Goal: Task Accomplishment & Management: Complete application form

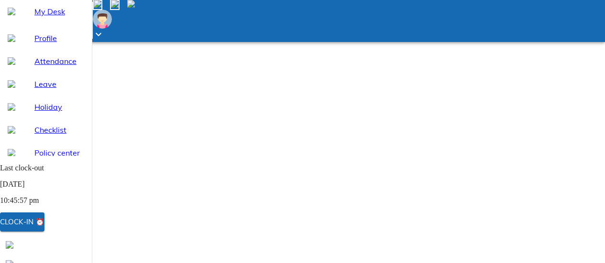
select select "10"
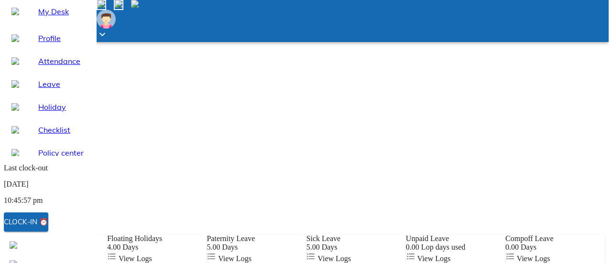
scroll to position [28, 0]
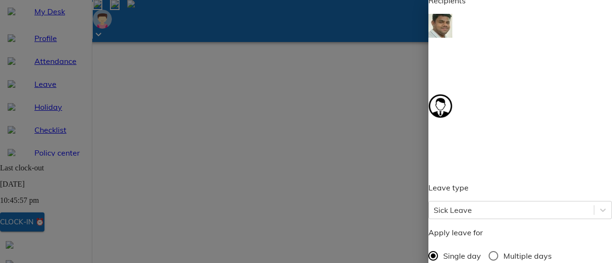
scroll to position [96, 0]
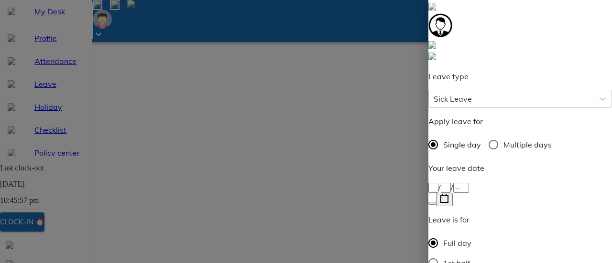
type input "jewe"
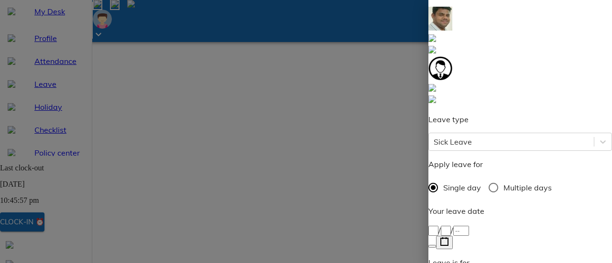
scroll to position [0, 0]
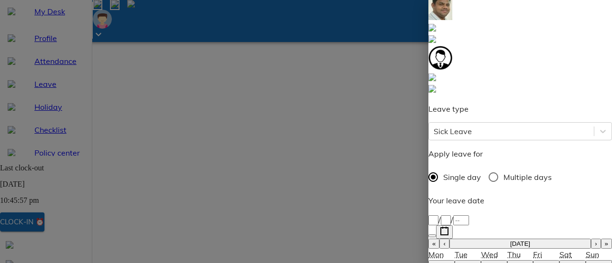
scroll to position [143, 0]
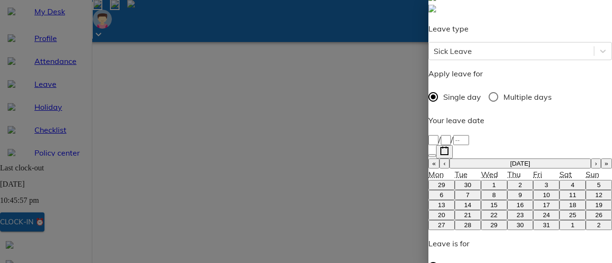
click at [489, 190] on button "8" at bounding box center [494, 195] width 26 height 10
type input "[DATE]"
type input "8"
type input "10"
type input "2025"
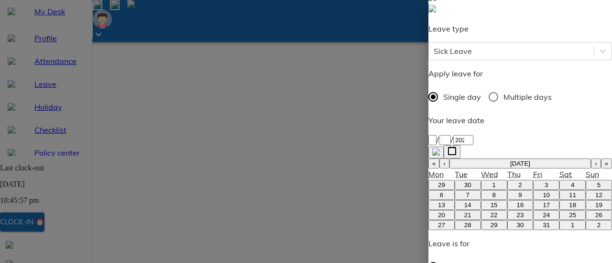
type textarea "N"
type textarea "x"
type textarea "No"
type textarea "x"
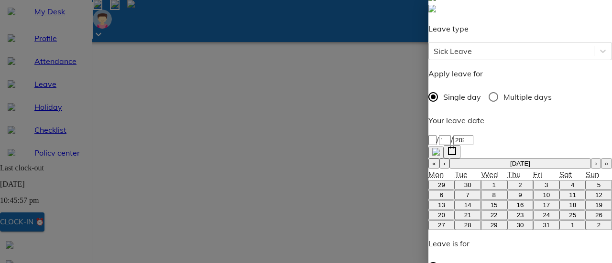
type textarea "Not"
type textarea "x"
type textarea "Not"
type textarea "x"
type textarea "Not f"
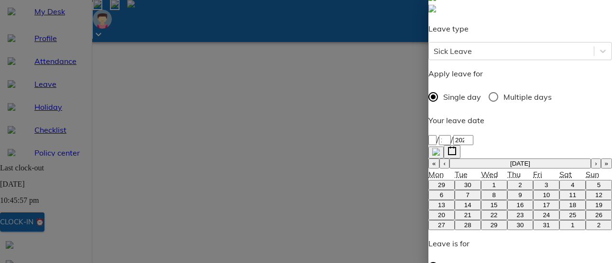
type textarea "x"
type textarea "Not fe"
type textarea "x"
type textarea "Not fee"
type textarea "x"
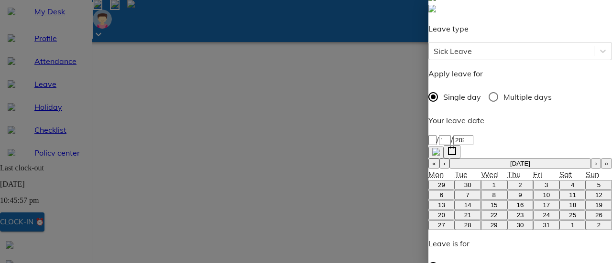
type textarea "Not feel"
type textarea "x"
type textarea "Not feeli"
type textarea "x"
type textarea "Not feelin"
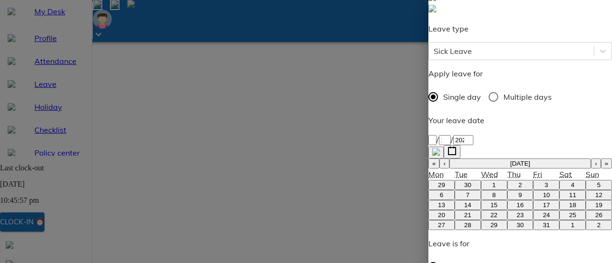
type textarea "x"
type textarea "Not feeling"
type textarea "x"
type textarea "Not feeling"
type textarea "x"
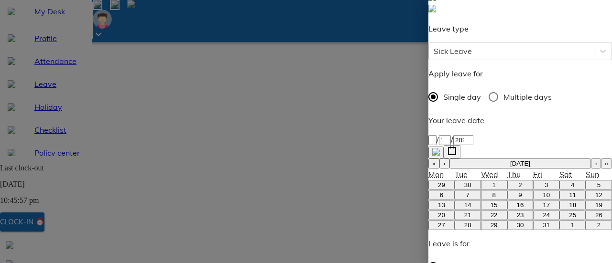
type textarea "Not feeling w"
type textarea "x"
type textarea "Not feeling we"
type textarea "x"
type textarea "Not feeling wel"
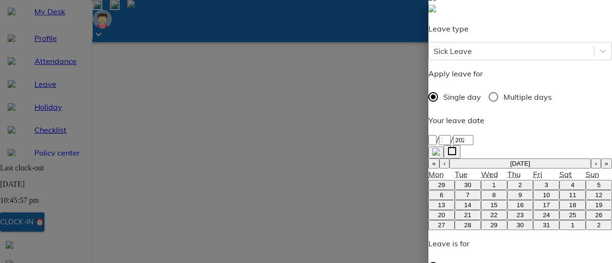
type textarea "x"
type textarea "Not feeling well"
type textarea "x"
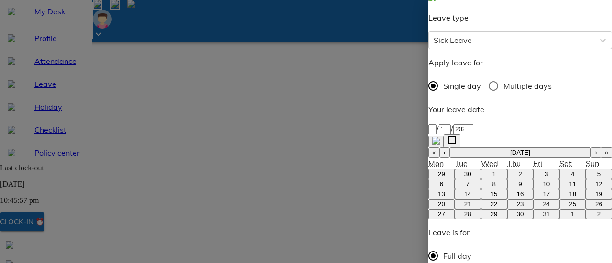
type textarea "Not feeling well"
type textarea "x"
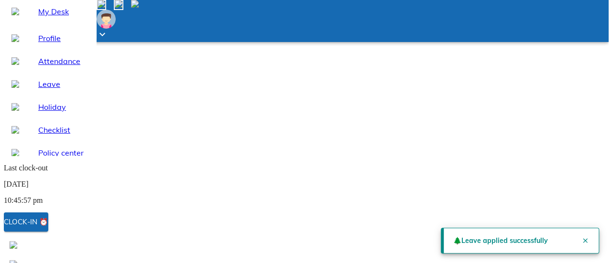
scroll to position [0, 0]
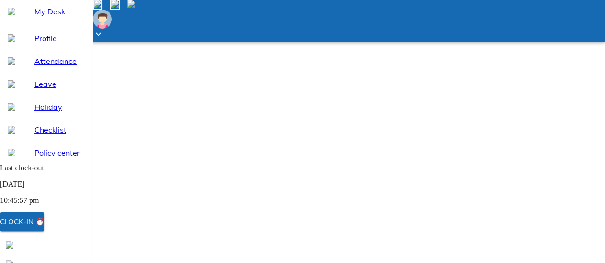
click at [135, 9] on span at bounding box center [131, 5] width 8 height 8
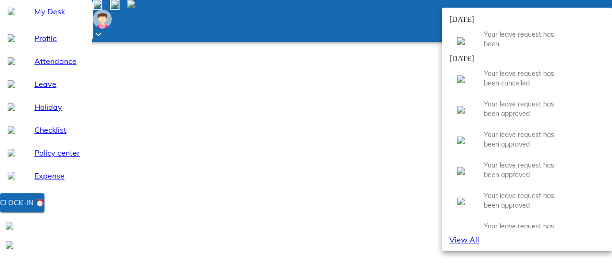
click at [573, 41] on icon at bounding box center [572, 39] width 4 height 4
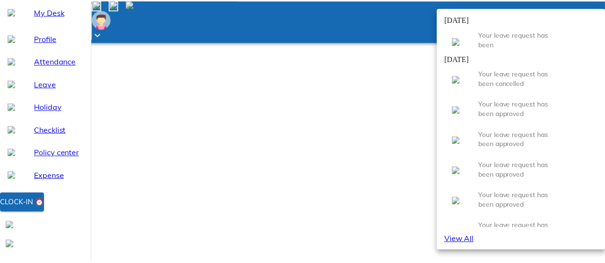
scroll to position [116, 0]
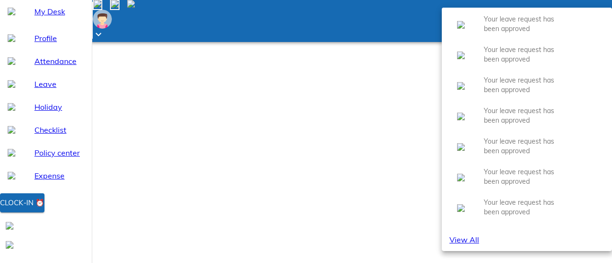
click at [357, 61] on div at bounding box center [306, 131] width 612 height 263
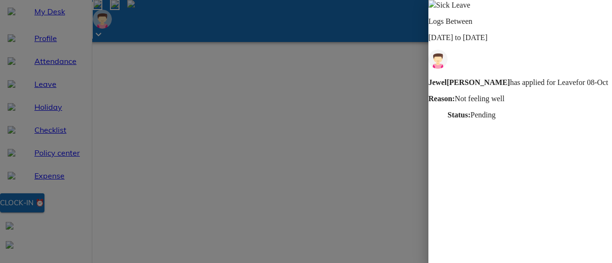
click at [388, 143] on div at bounding box center [306, 131] width 612 height 263
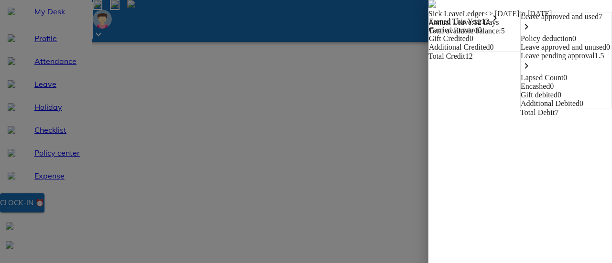
click at [532, 72] on icon "keyboard_arrow_right" at bounding box center [525, 65] width 11 height 11
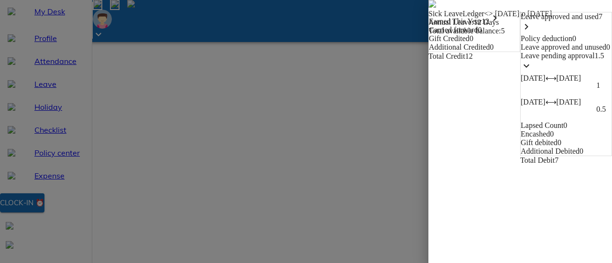
click at [532, 72] on icon "keyboard_arrow_down" at bounding box center [525, 65] width 11 height 11
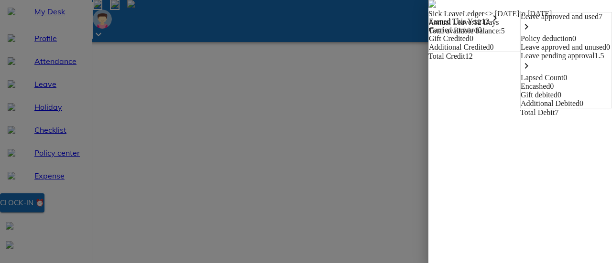
click at [428, 8] on img at bounding box center [432, 4] width 8 height 8
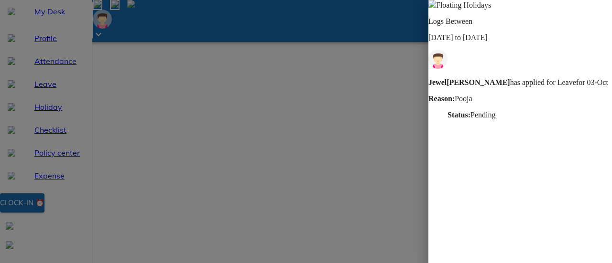
click at [436, 8] on img at bounding box center [432, 4] width 8 height 8
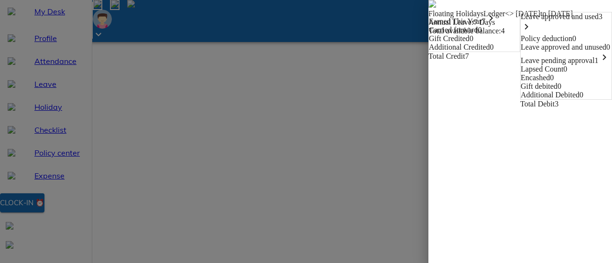
click at [532, 32] on icon "keyboard_arrow_right" at bounding box center [525, 26] width 11 height 11
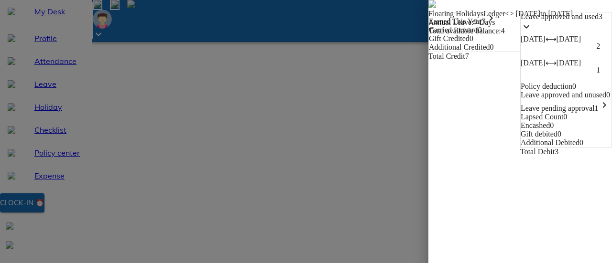
click at [532, 32] on icon "keyboard_arrow_down" at bounding box center [525, 26] width 11 height 11
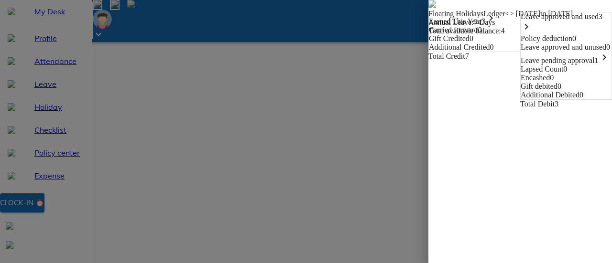
click at [598, 63] on icon "keyboard_arrow_right" at bounding box center [603, 57] width 11 height 11
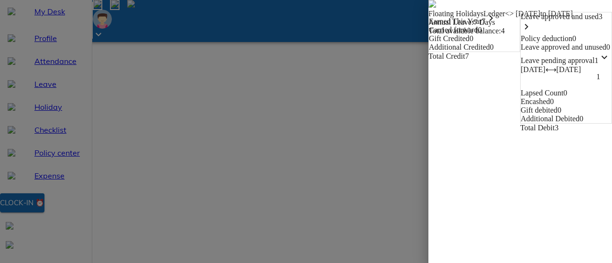
click at [598, 63] on icon "keyboard_arrow_down" at bounding box center [603, 57] width 11 height 11
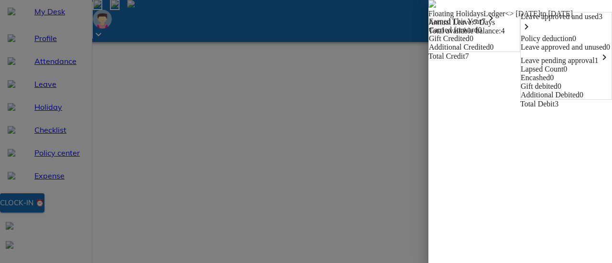
click at [428, 8] on img at bounding box center [432, 4] width 8 height 8
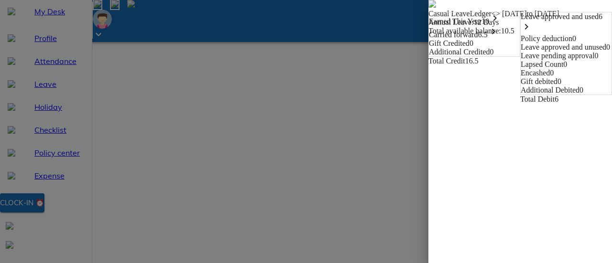
click at [532, 32] on icon "keyboard_arrow_right" at bounding box center [525, 26] width 11 height 11
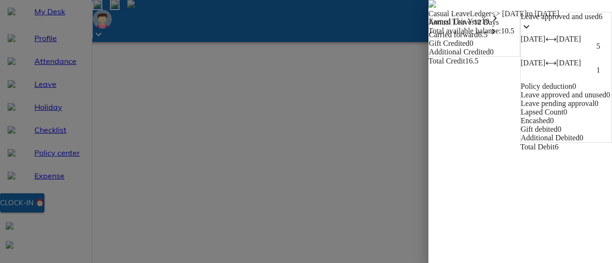
click at [428, 8] on img at bounding box center [432, 4] width 8 height 8
